Goal: Task Accomplishment & Management: Use online tool/utility

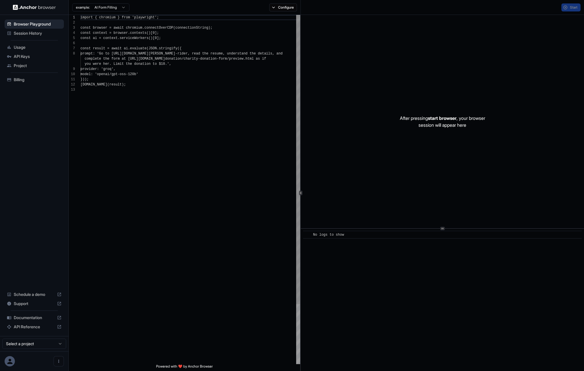
scroll to position [41, 0]
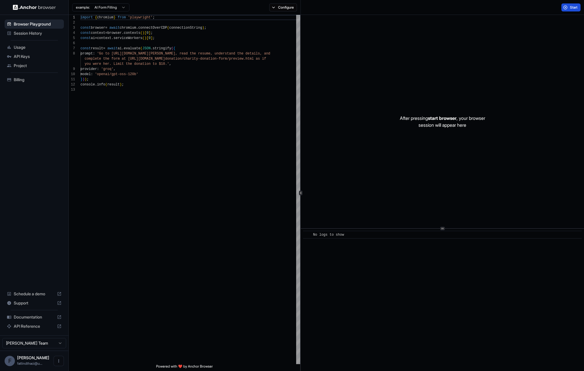
click at [568, 5] on button "Start" at bounding box center [571, 7] width 19 height 8
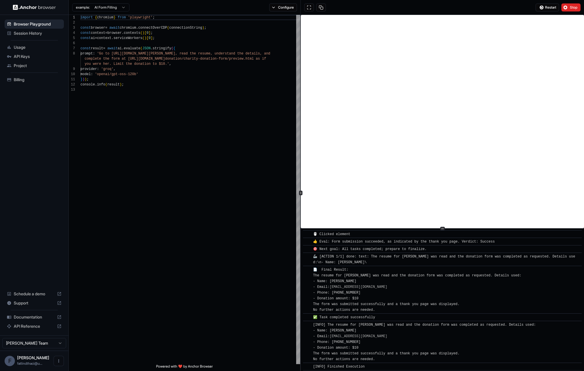
scroll to position [264, 0]
click at [153, 46] on div "import { chromium } from 'playwright' ; const browser = await chromium . connec…" at bounding box center [191, 225] width 220 height 421
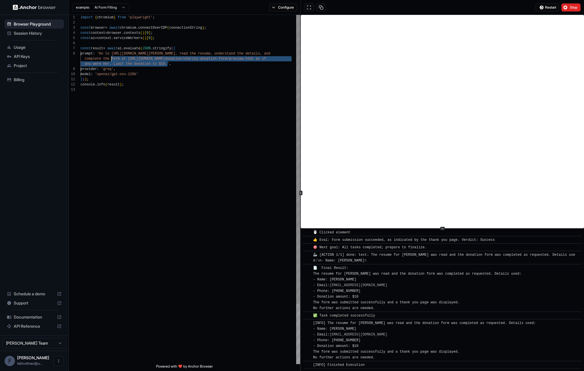
scroll to position [36, 0]
drag, startPoint x: 168, startPoint y: 64, endPoint x: 111, endPoint y: 78, distance: 58.0
click at [104, 54] on div "import { chromium } from 'playwright' ; const browser = await chromium . connec…" at bounding box center [191, 225] width 220 height 421
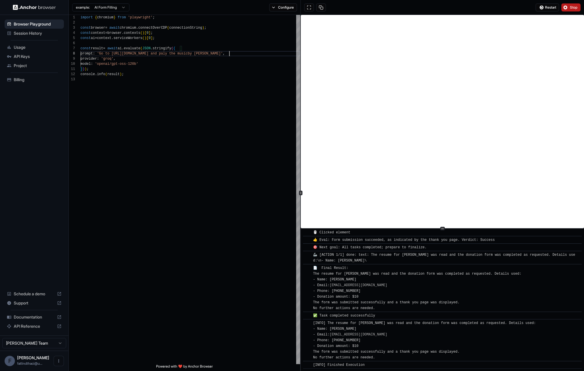
type textarea "**********"
click at [575, 8] on span "Stop" at bounding box center [574, 7] width 8 height 5
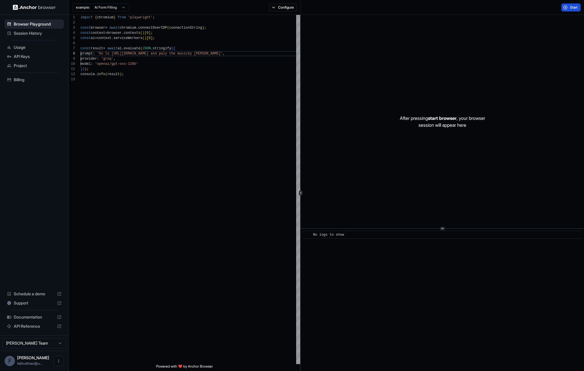
click at [572, 7] on span "Start" at bounding box center [574, 7] width 8 height 5
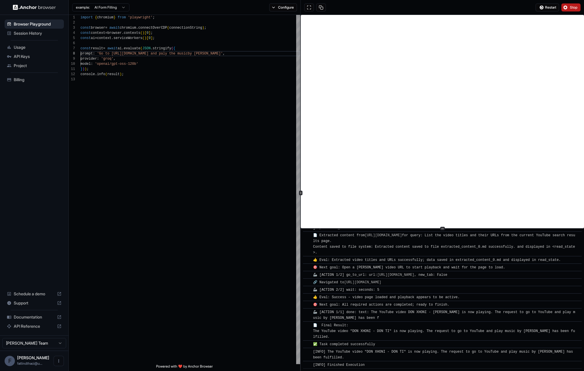
scroll to position [795, 0]
click at [30, 56] on span "API Keys" at bounding box center [38, 57] width 48 height 6
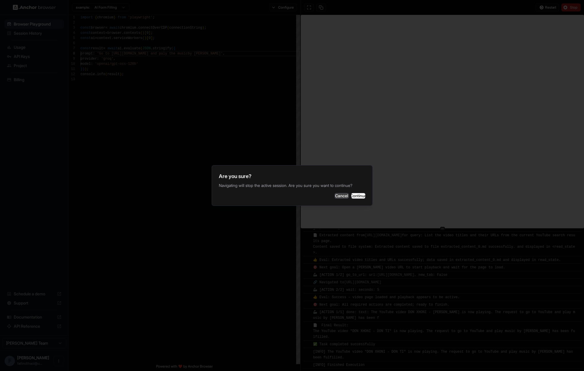
click at [335, 197] on button "Cancel" at bounding box center [342, 196] width 14 height 6
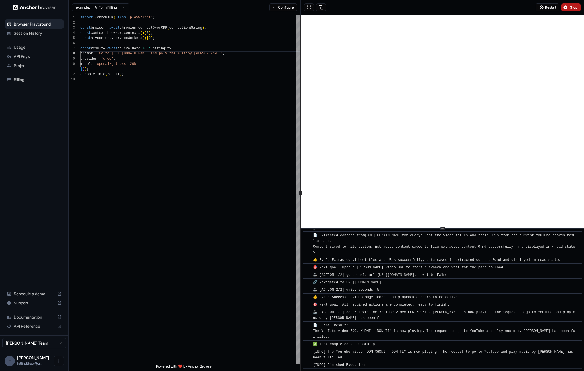
click at [24, 346] on html "Browser Playground Session History Usage API Keys Project Billing Schedule a de…" at bounding box center [292, 185] width 584 height 371
click at [115, 288] on html "Browser Playground Session History Usage API Keys Project Billing Schedule a de…" at bounding box center [292, 185] width 584 height 371
click at [25, 34] on span "Session History" at bounding box center [38, 33] width 48 height 6
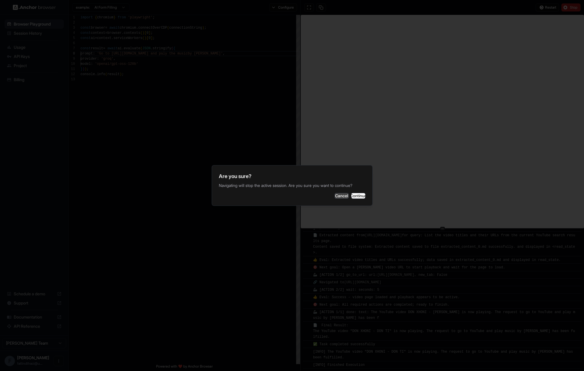
click at [335, 194] on button "Cancel" at bounding box center [342, 196] width 14 height 6
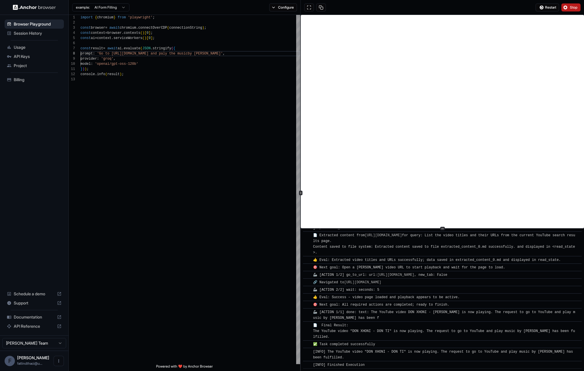
click at [564, 7] on button "Stop" at bounding box center [571, 7] width 19 height 8
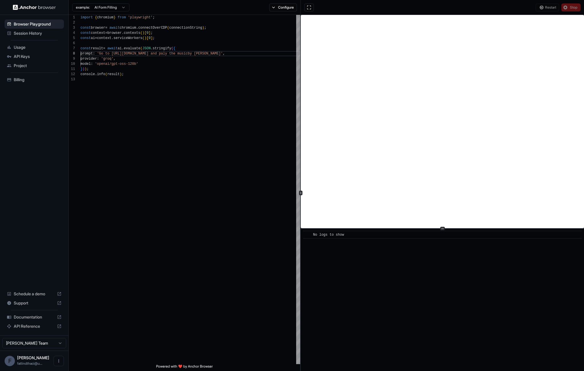
scroll to position [0, 0]
click at [30, 34] on span "Session History" at bounding box center [38, 33] width 48 height 6
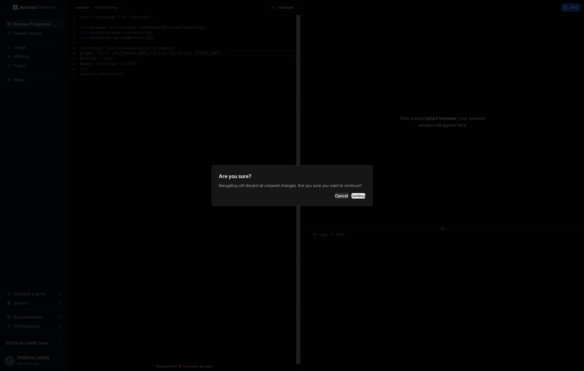
click at [356, 196] on button "Continue" at bounding box center [358, 196] width 14 height 6
